Goal: Task Accomplishment & Management: Complete application form

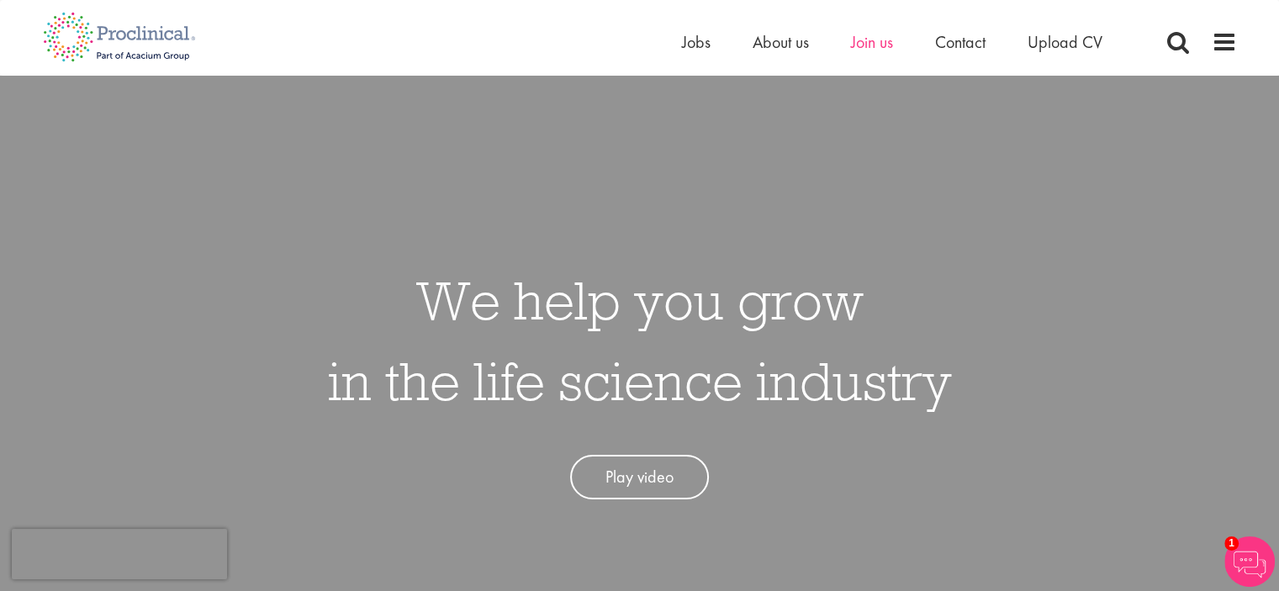
drag, startPoint x: 868, startPoint y: 54, endPoint x: 876, endPoint y: 37, distance: 18.4
click at [868, 52] on li "Join us" at bounding box center [872, 41] width 42 height 25
click at [876, 37] on span "Join us" at bounding box center [872, 42] width 42 height 22
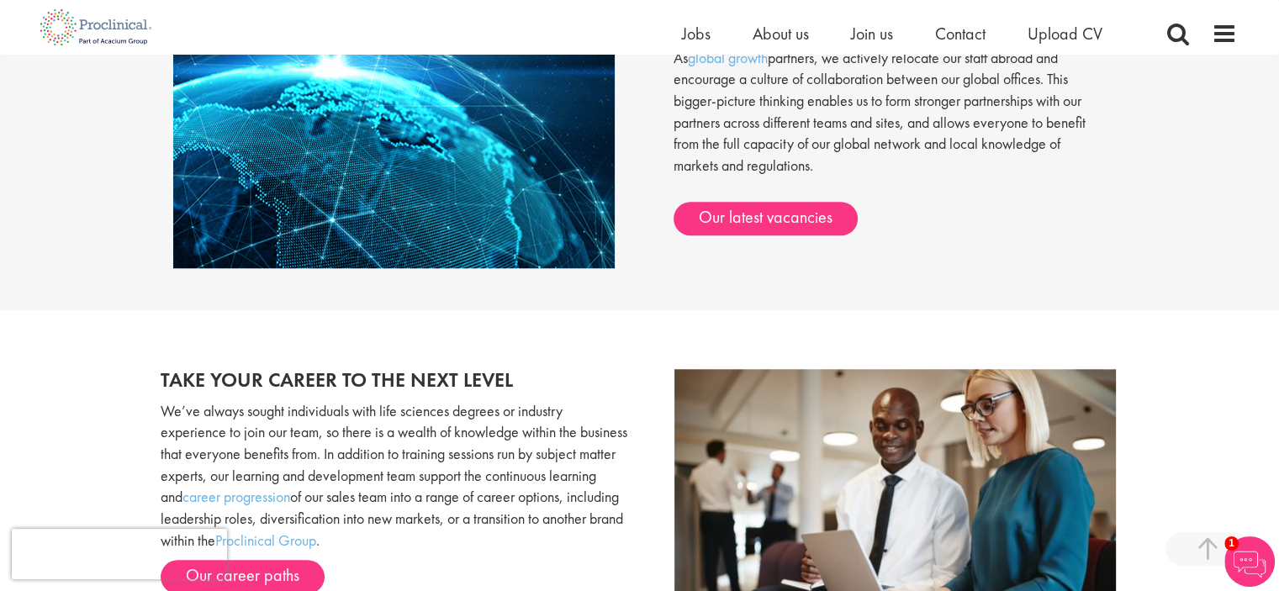
scroll to position [1598, 0]
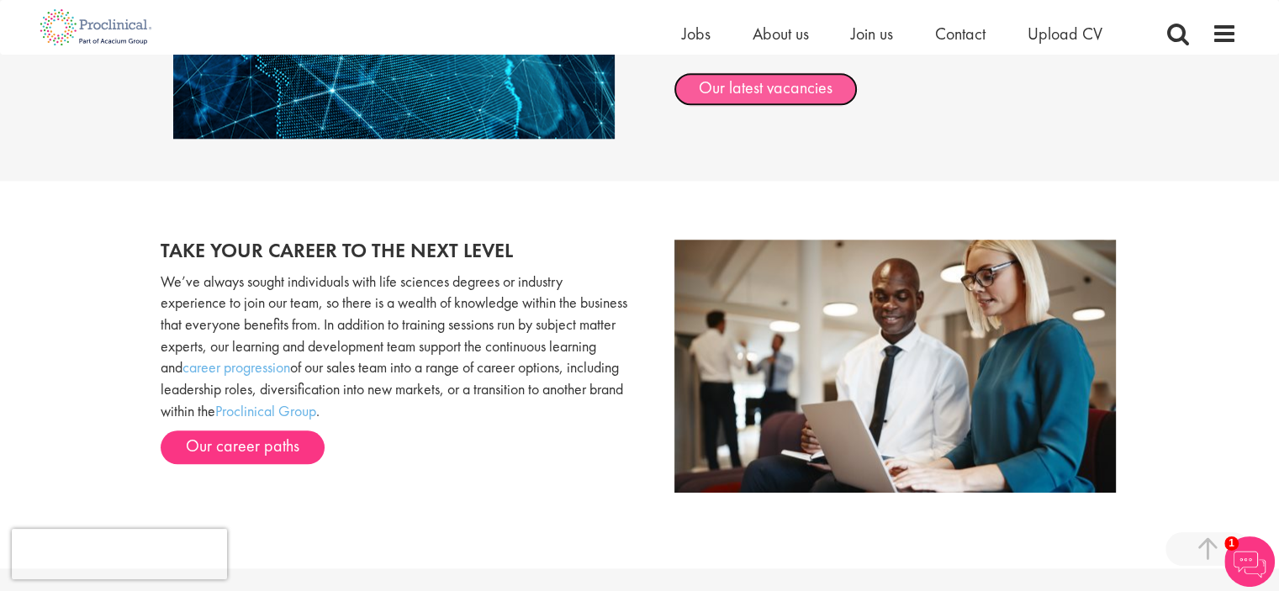
click at [734, 102] on link "Our latest vacancies" at bounding box center [766, 89] width 184 height 34
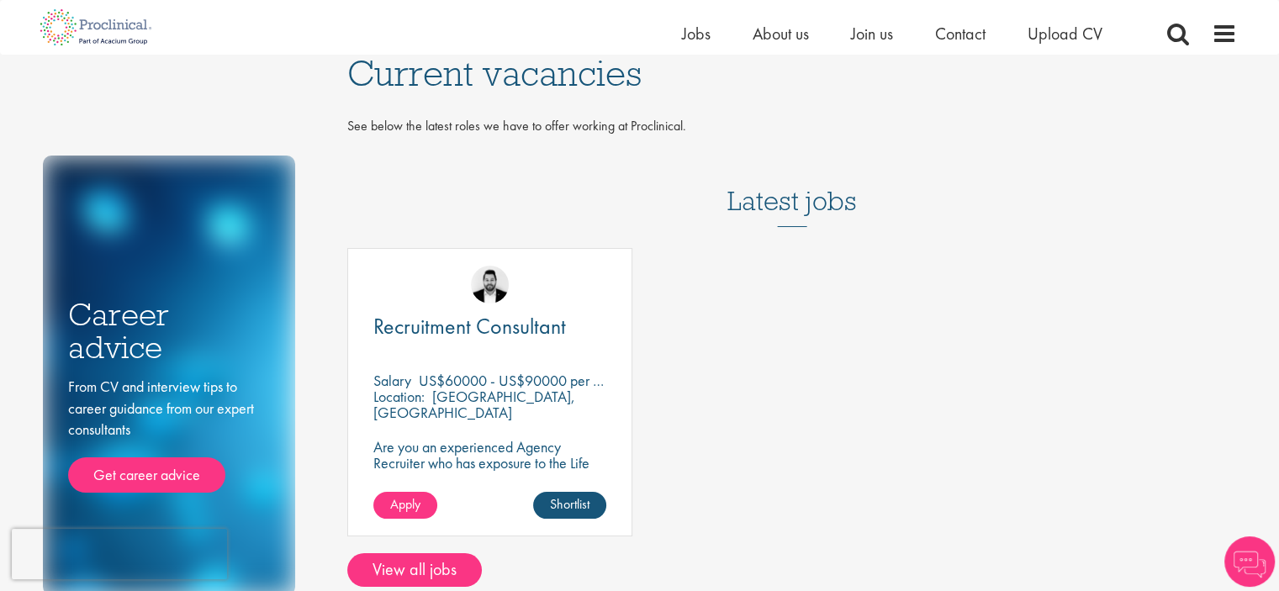
scroll to position [336, 0]
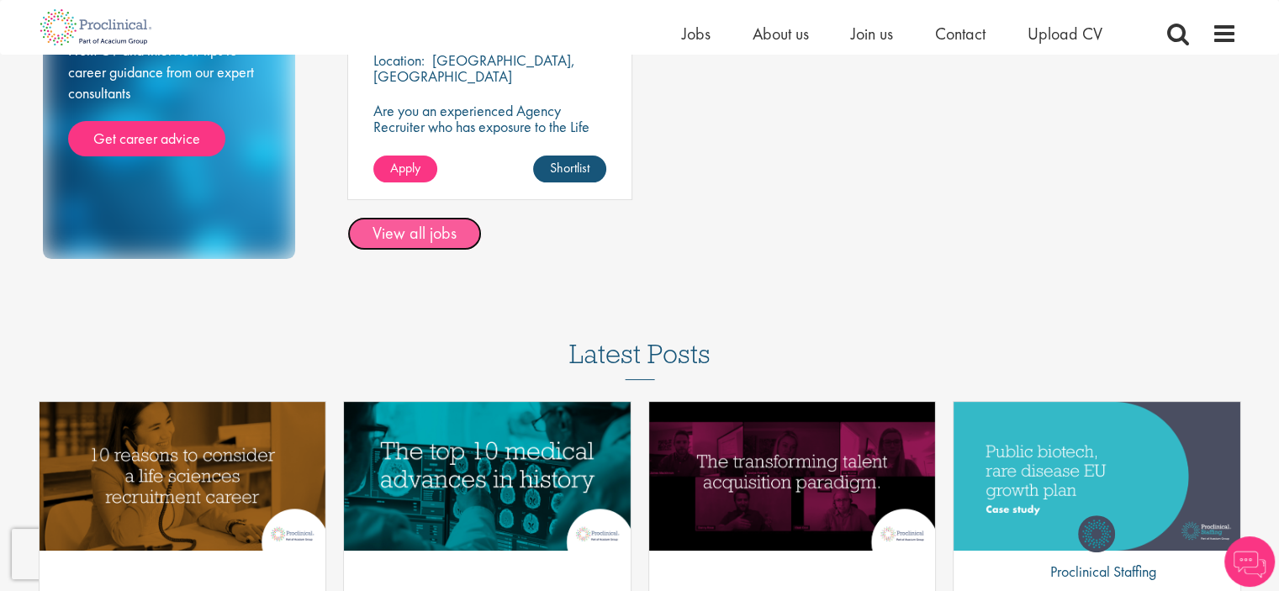
click at [449, 244] on link "View all jobs" at bounding box center [414, 234] width 135 height 34
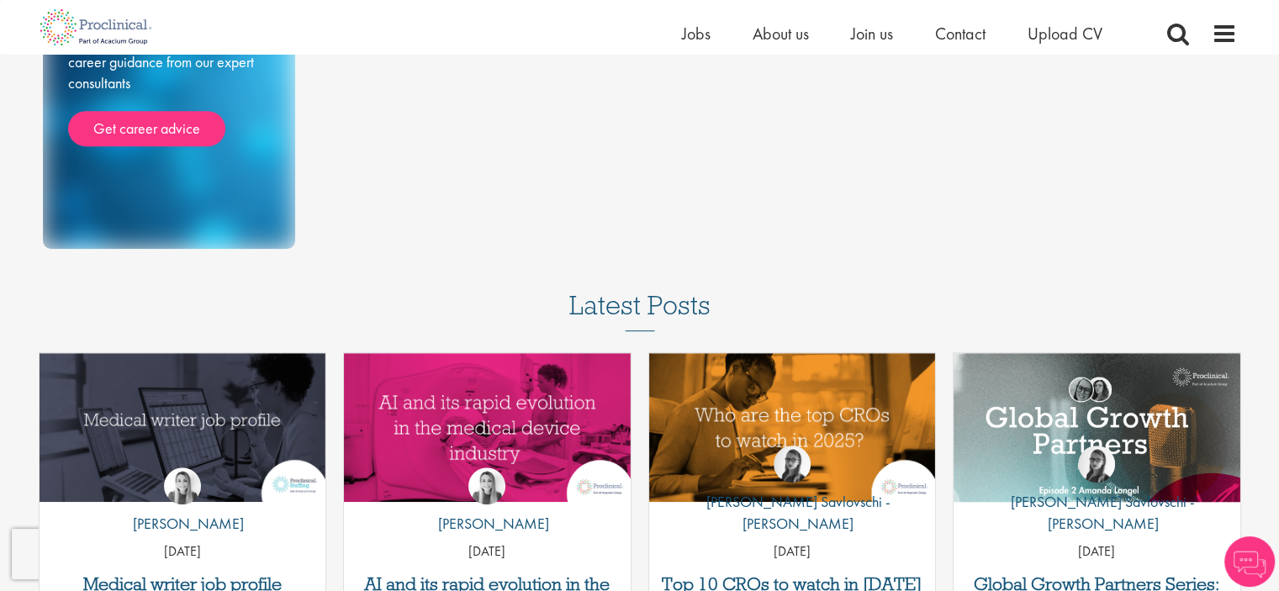
scroll to position [1009, 0]
